Goal: Find specific page/section: Find specific page/section

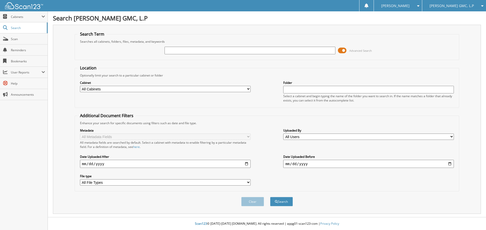
click at [338, 49] on span at bounding box center [342, 51] width 9 height 8
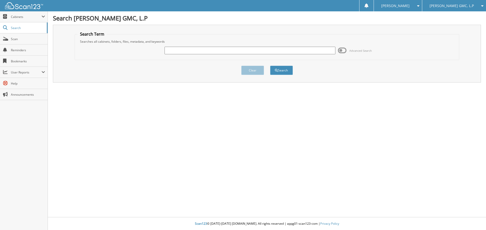
click at [323, 54] on input "text" at bounding box center [249, 51] width 170 height 8
type input "ru108140"
click at [270, 66] on button "Search" at bounding box center [281, 70] width 23 height 9
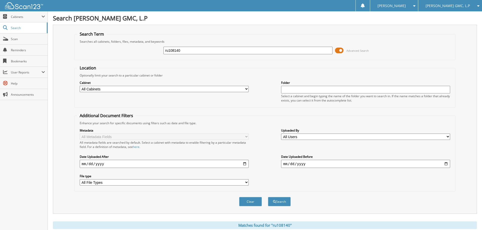
click at [337, 50] on span at bounding box center [339, 51] width 9 height 8
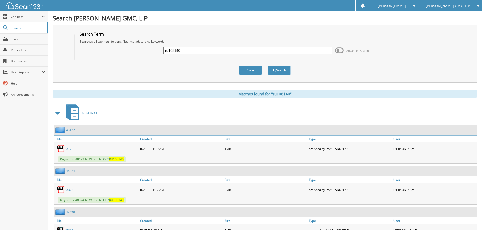
click at [56, 112] on span at bounding box center [57, 113] width 7 height 9
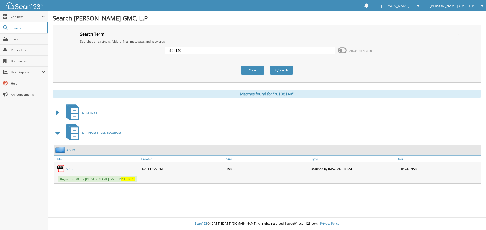
click at [68, 167] on link "39719" at bounding box center [68, 169] width 9 height 4
click at [70, 169] on link "39719" at bounding box center [68, 169] width 9 height 4
